Goal: Information Seeking & Learning: Learn about a topic

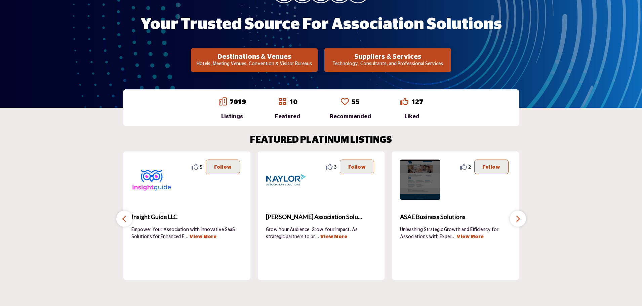
scroll to position [101, 0]
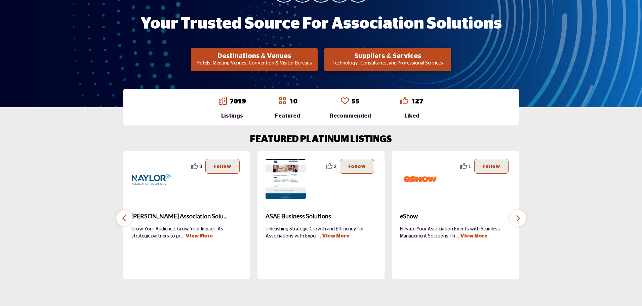
click at [516, 220] on icon "button" at bounding box center [517, 218] width 5 height 8
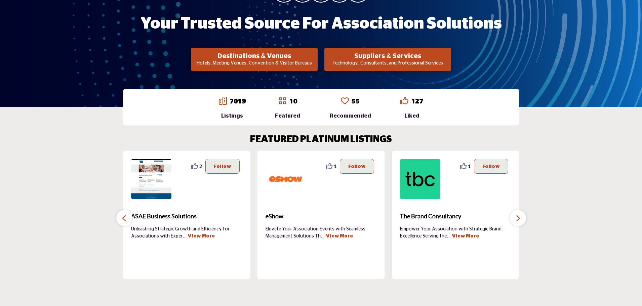
click at [516, 220] on icon "button" at bounding box center [517, 218] width 5 height 8
click at [120, 215] on button "button" at bounding box center [124, 218] width 16 height 16
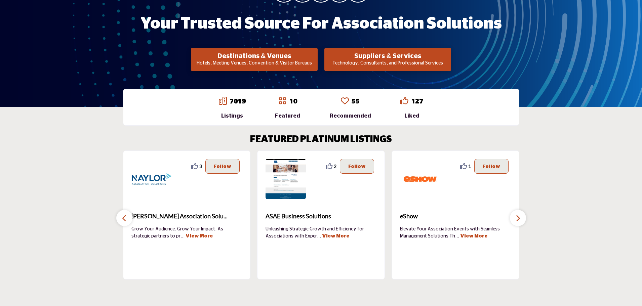
click at [120, 216] on button "button" at bounding box center [124, 218] width 16 height 16
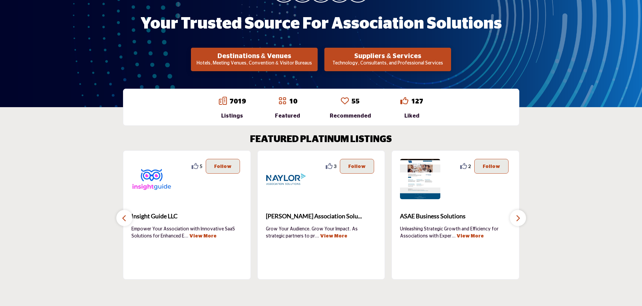
click at [121, 216] on button "button" at bounding box center [124, 218] width 16 height 16
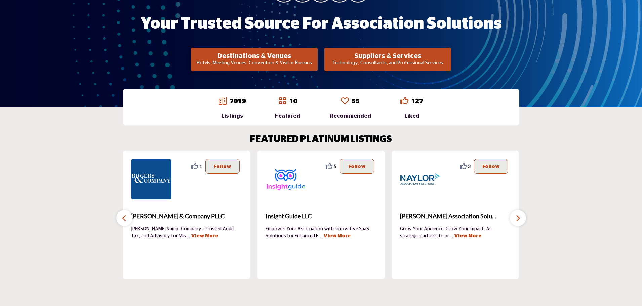
click at [123, 216] on icon "button" at bounding box center [124, 218] width 5 height 8
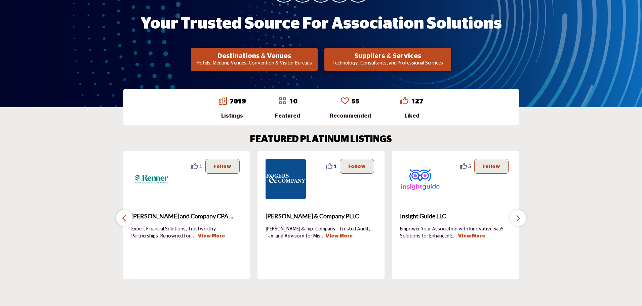
click at [125, 216] on icon "button" at bounding box center [124, 218] width 5 height 8
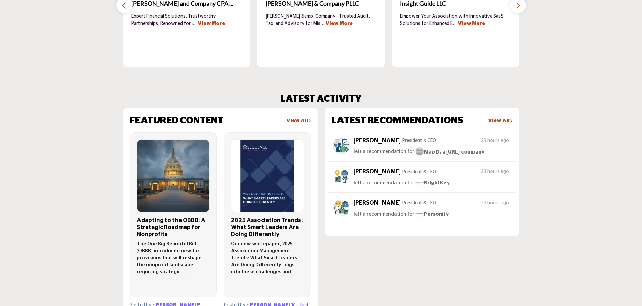
scroll to position [403, 0]
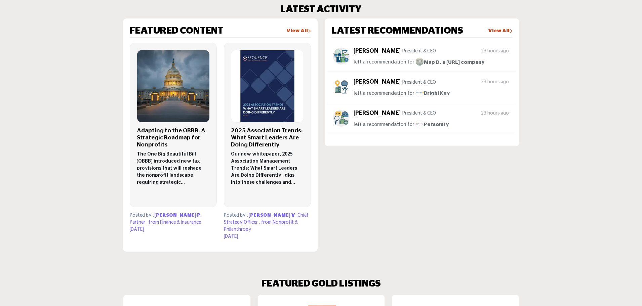
click at [271, 137] on h3 "2025 Association Trends: What Smart Leaders Are Doing Differently" at bounding box center [267, 137] width 73 height 21
click at [152, 135] on h3 "Adapting to the OBBB: A Strategic Roadmap for Nonprofits" at bounding box center [173, 137] width 73 height 21
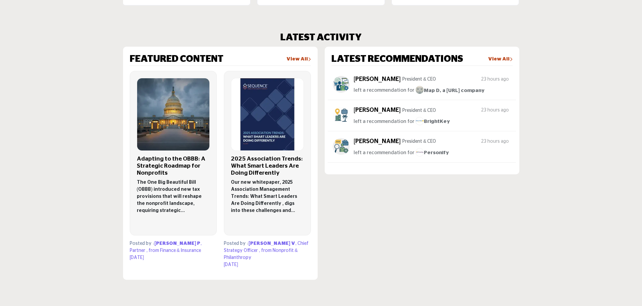
scroll to position [336, 0]
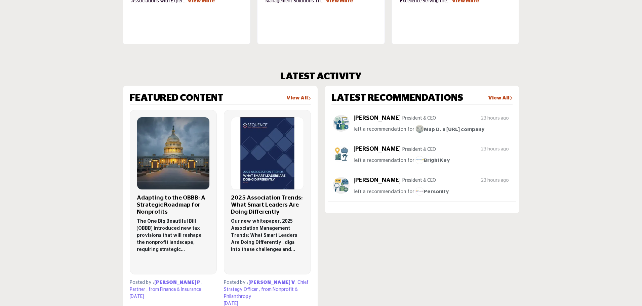
click at [299, 96] on link "View All" at bounding box center [298, 98] width 25 height 7
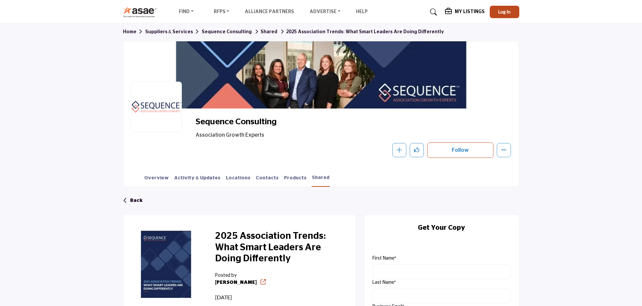
drag, startPoint x: 236, startPoint y: 126, endPoint x: 194, endPoint y: 126, distance: 42.0
click at [194, 126] on div "Sequence Consulting Association Growth Experts Follow Following Message Recomme…" at bounding box center [320, 137] width 379 height 41
copy span "Sequence Consulting"
click at [167, 109] on div at bounding box center [156, 107] width 50 height 50
click at [151, 176] on link "Overview" at bounding box center [156, 181] width 25 height 12
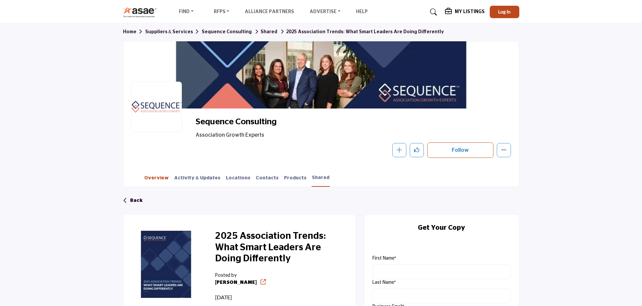
click at [151, 178] on link "Overview" at bounding box center [156, 181] width 25 height 12
click at [157, 176] on link "Overview" at bounding box center [156, 181] width 25 height 12
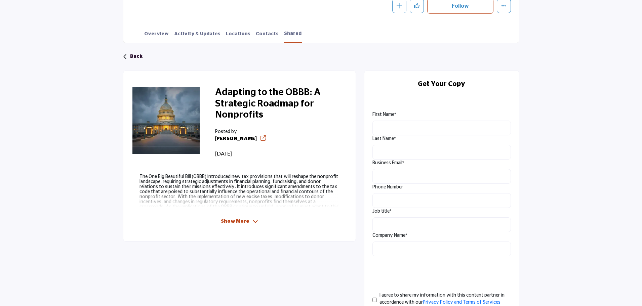
scroll to position [134, 0]
click at [254, 221] on icon at bounding box center [255, 221] width 5 height 6
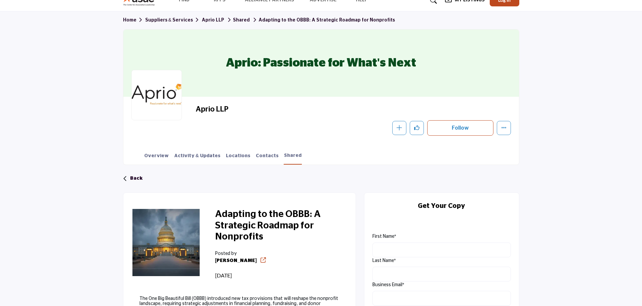
scroll to position [0, 0]
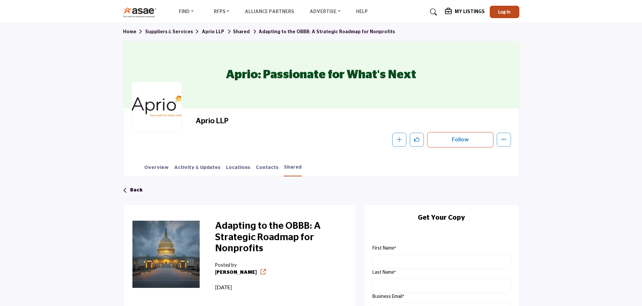
click at [127, 34] on link "Home" at bounding box center [134, 32] width 22 height 5
click at [128, 31] on link "Home" at bounding box center [134, 32] width 22 height 5
click at [140, 14] on img at bounding box center [141, 11] width 37 height 11
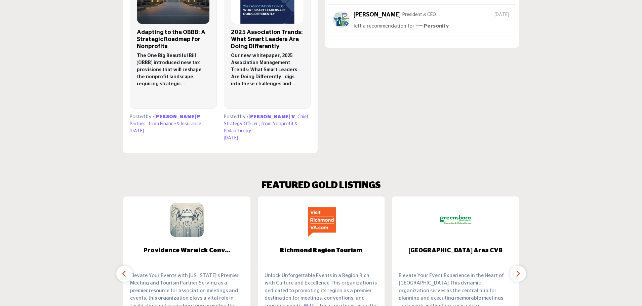
scroll to position [403, 0]
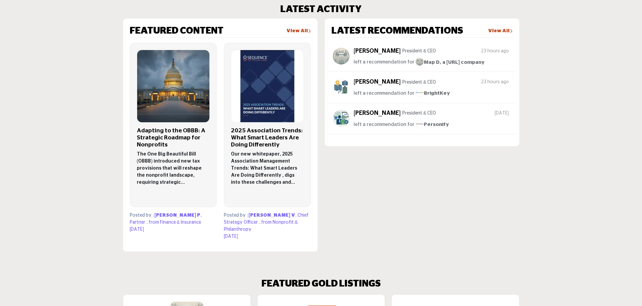
click at [299, 29] on link "View All" at bounding box center [298, 31] width 25 height 7
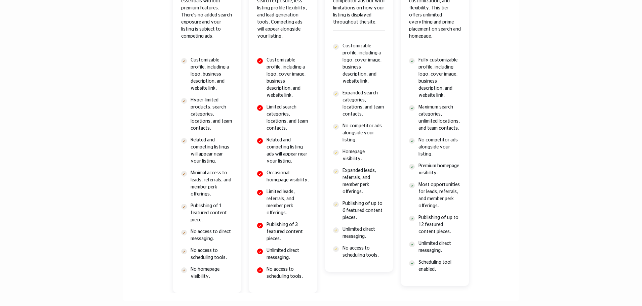
scroll to position [336, 0]
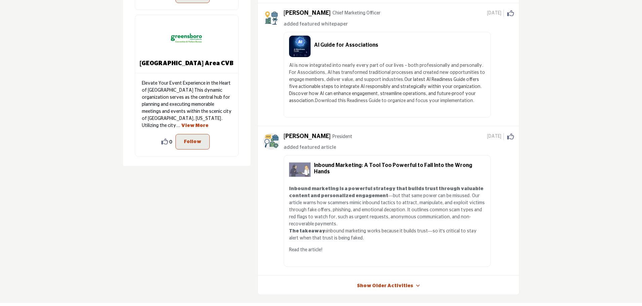
scroll to position [369, 0]
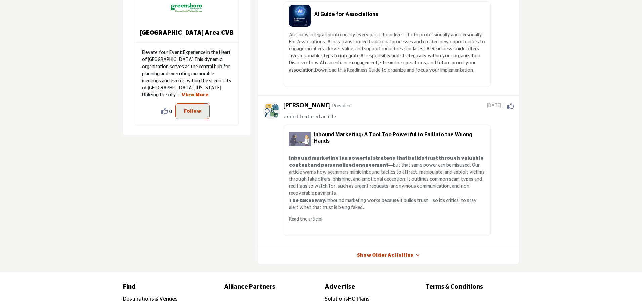
click at [374, 252] on link "Show Older Activities" at bounding box center [385, 255] width 56 height 7
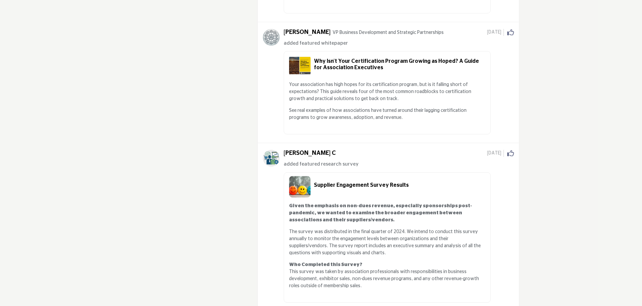
scroll to position [605, 0]
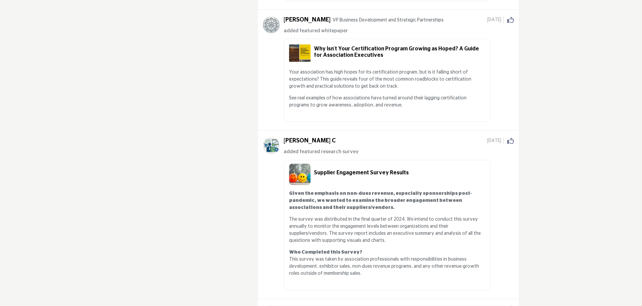
click at [314, 170] on h5 "Supplier Engagement Survey Results" at bounding box center [400, 173] width 172 height 6
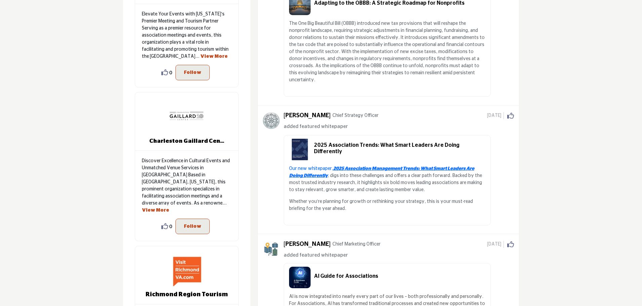
scroll to position [168, 0]
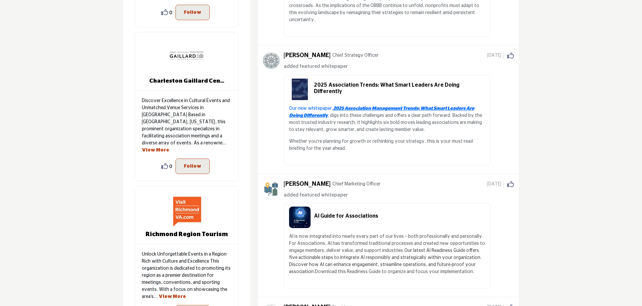
click at [324, 213] on h5 "AI Guide for Associations" at bounding box center [400, 216] width 172 height 6
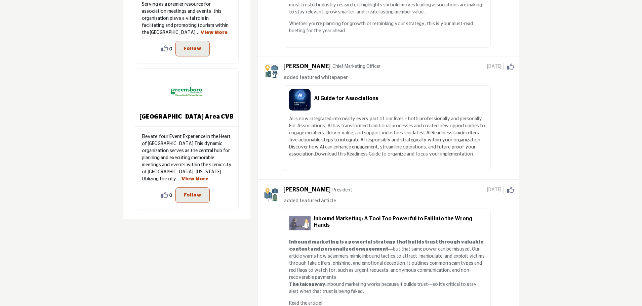
scroll to position [302, 0]
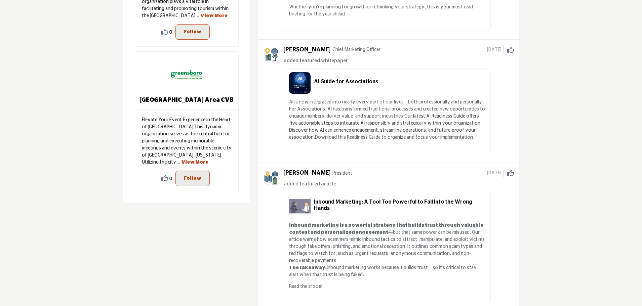
click at [354, 199] on h5 "Inbound Marketing: A Tool Too Powerful to Fall Into the Wrong Hands" at bounding box center [400, 205] width 172 height 13
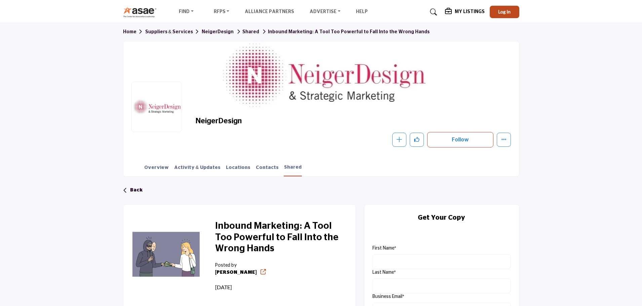
drag, startPoint x: 252, startPoint y: 120, endPoint x: 196, endPoint y: 121, distance: 56.1
click at [196, 121] on h2 "NeigerDesign" at bounding box center [287, 121] width 185 height 9
copy h2 "NeigerDesign"
